Goal: Task Accomplishment & Management: Manage account settings

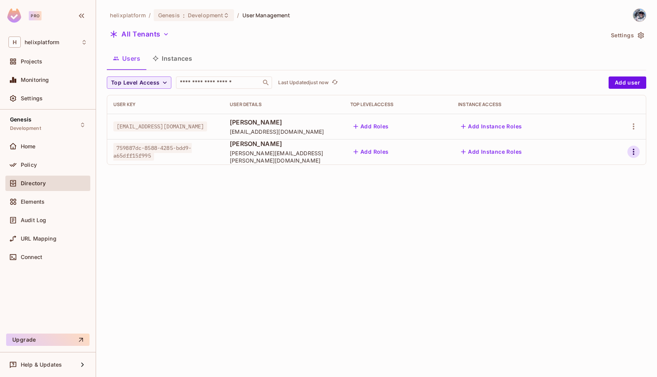
click at [636, 152] on icon "button" at bounding box center [633, 151] width 9 height 9
click at [603, 199] on div "Edit Attributes" at bounding box center [603, 203] width 38 height 8
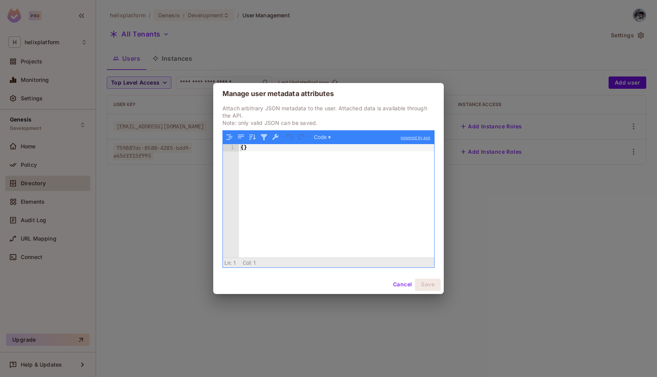
click at [407, 288] on button "Cancel" at bounding box center [402, 285] width 25 height 12
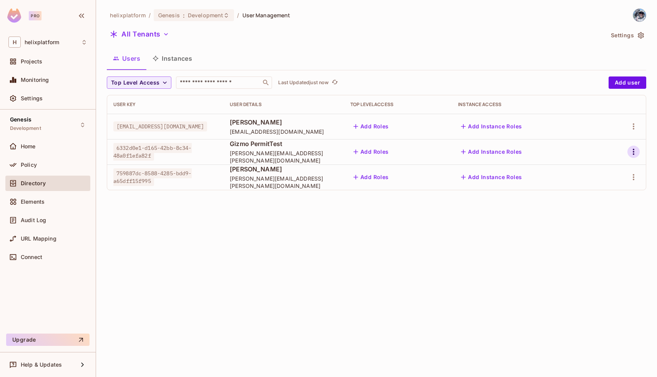
click at [635, 151] on icon "button" at bounding box center [633, 151] width 9 height 9
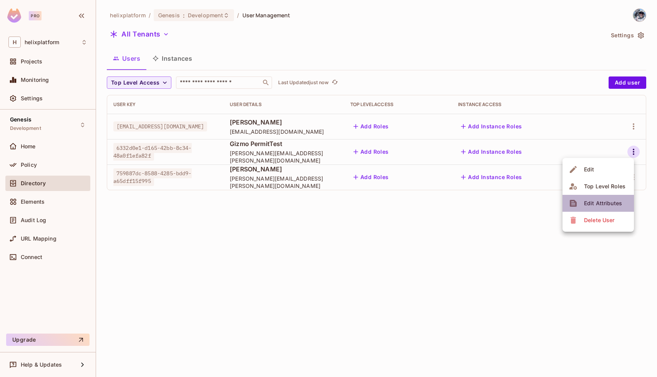
click at [594, 206] on div "Edit Attributes" at bounding box center [603, 203] width 38 height 8
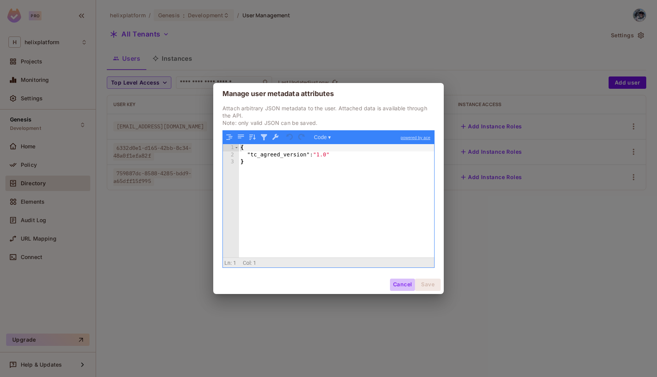
click at [397, 287] on button "Cancel" at bounding box center [402, 285] width 25 height 12
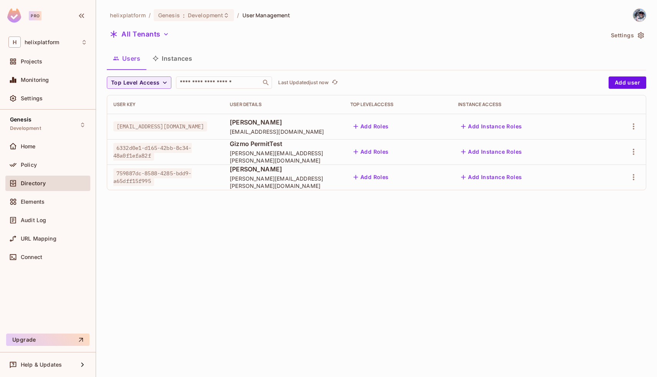
click at [268, 211] on div "helixplatform / Genesis : Development / User Management All Tenants Settings Us…" at bounding box center [376, 188] width 561 height 377
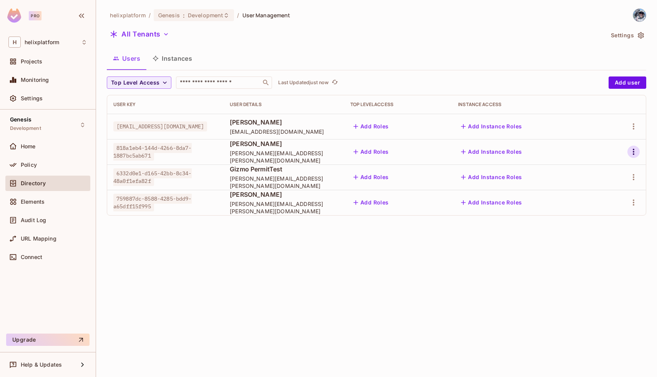
click at [634, 151] on icon "button" at bounding box center [634, 152] width 2 height 6
click at [606, 204] on div "Edit Attributes" at bounding box center [603, 203] width 38 height 8
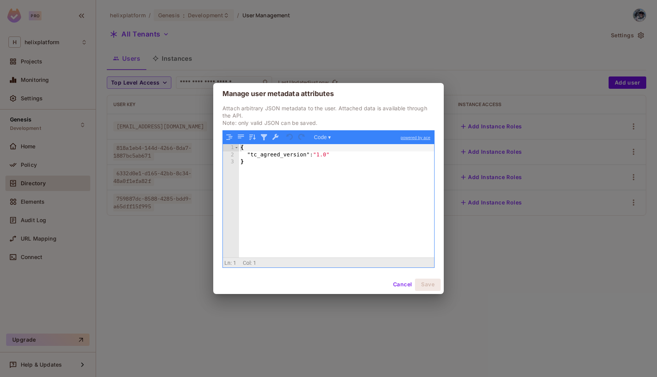
click at [401, 284] on button "Cancel" at bounding box center [402, 285] width 25 height 12
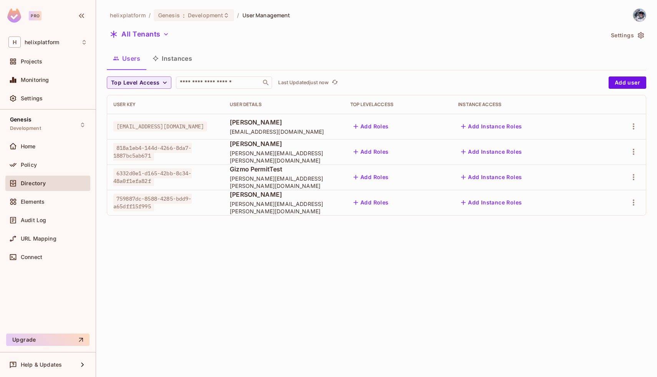
click at [401, 284] on div "helixplatform / Genesis : Development / User Management All Tenants Settings Us…" at bounding box center [376, 188] width 561 height 377
click at [639, 204] on button "button" at bounding box center [634, 202] width 12 height 12
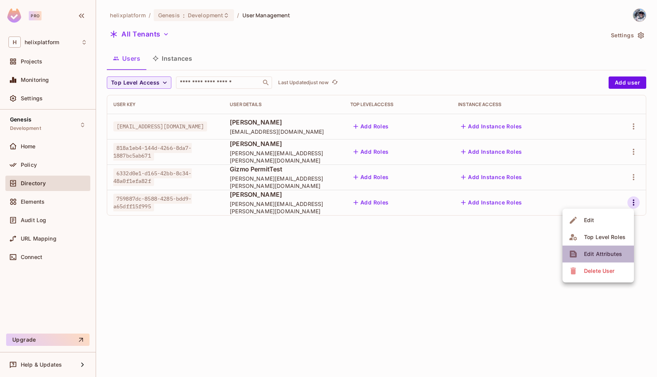
click at [592, 252] on div "Edit Attributes" at bounding box center [603, 254] width 38 height 8
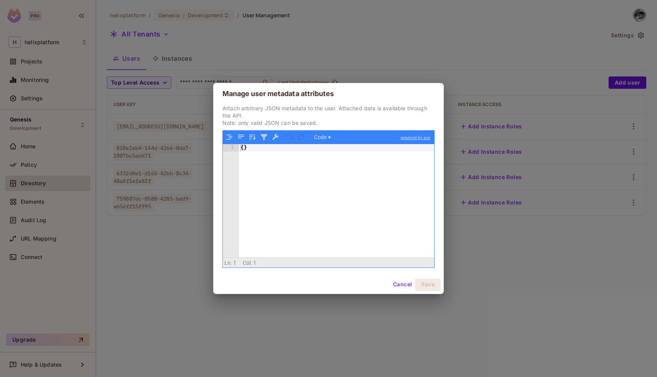
click at [395, 282] on button "Cancel" at bounding box center [402, 285] width 25 height 12
